Goal: Information Seeking & Learning: Check status

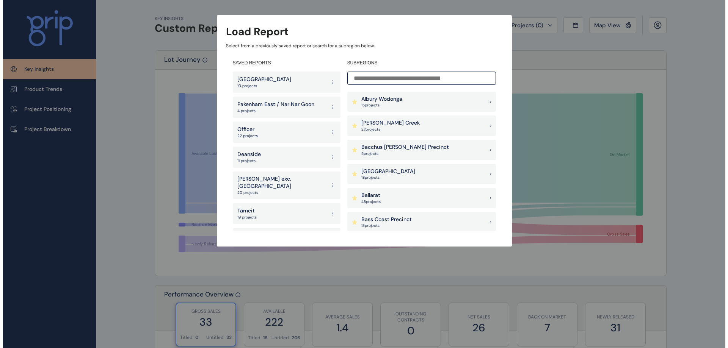
scroll to position [38, 0]
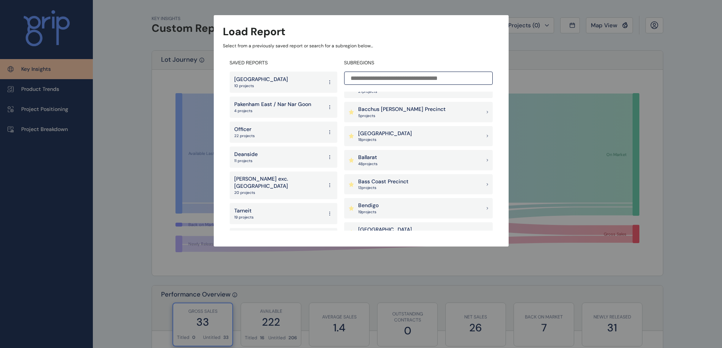
click at [380, 212] on div "Bendigo 19 project s" at bounding box center [418, 208] width 149 height 20
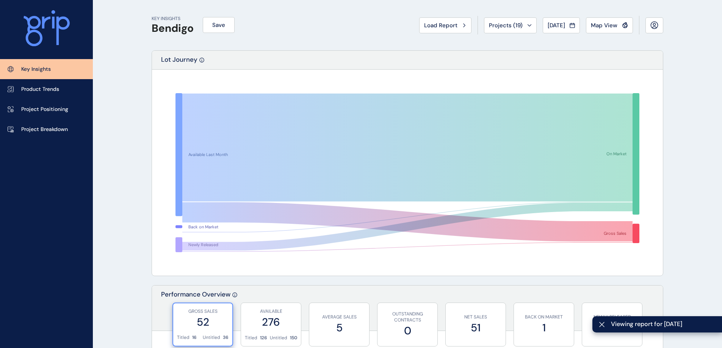
click at [48, 128] on p "Project Breakdown" at bounding box center [44, 130] width 47 height 8
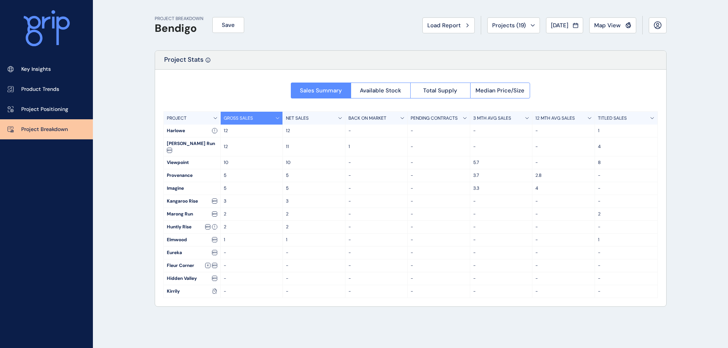
click at [399, 84] on button "Available Stock" at bounding box center [381, 91] width 60 height 16
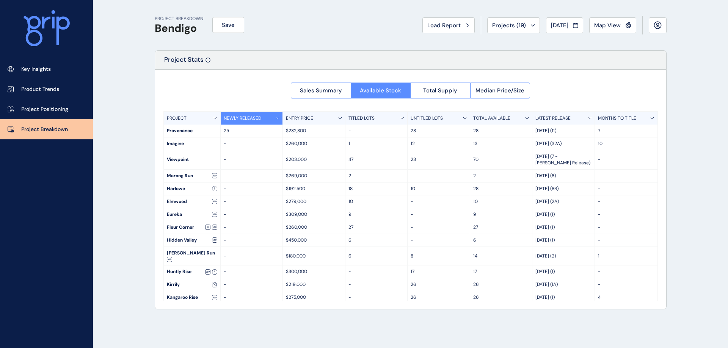
click at [430, 91] on span "Total Supply" at bounding box center [440, 91] width 34 height 8
